Goal: Communication & Community: Participate in discussion

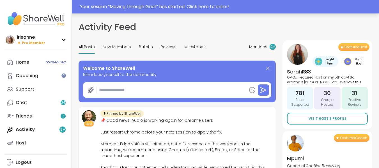
click at [296, 8] on div "Your session “ Moving through Grief ” has started. Click here to enter!" at bounding box center [228, 6] width 296 height 7
click at [163, 8] on div "Your session “ Moving through Grief ” has started. Click here to enter!" at bounding box center [228, 6] width 296 height 7
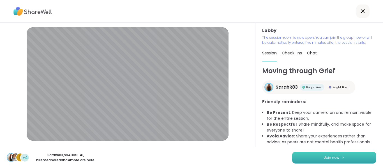
click at [368, 158] on button "Join now" at bounding box center [334, 158] width 84 height 12
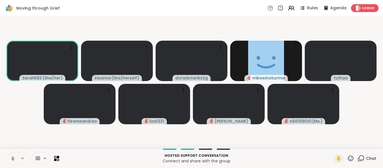
click at [8, 156] on button at bounding box center [12, 159] width 11 height 12
click at [11, 158] on icon at bounding box center [12, 158] width 5 height 5
click at [14, 160] on icon at bounding box center [12, 158] width 5 height 5
click at [11, 120] on video-player-container "SarahR83 ( She/Her ) irisanne ( She/Herself ) doradotanks2g mikewinokurmw futha…" at bounding box center [191, 82] width 376 height 127
click at [94, 11] on div "Moving through Grief Rules Agenda Leave" at bounding box center [191, 8] width 383 height 17
